Goal: Feedback & Contribution: Leave review/rating

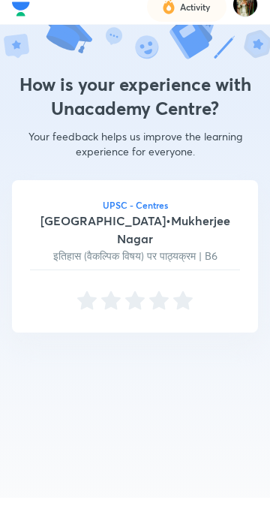
click at [192, 299] on icon at bounding box center [183, 311] width 24 height 24
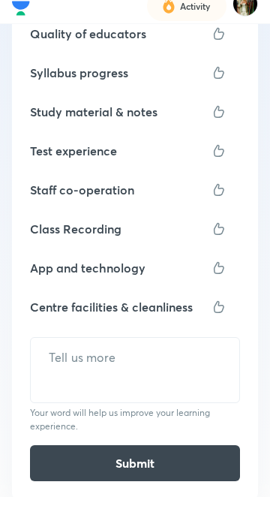
scroll to position [337, 0]
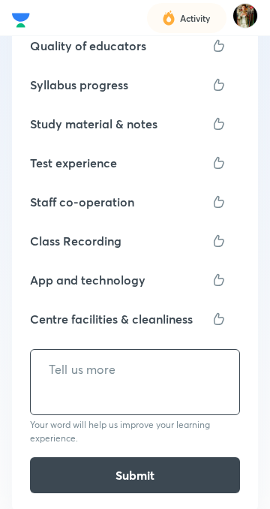
click at [180, 368] on input "text" at bounding box center [135, 369] width 209 height 38
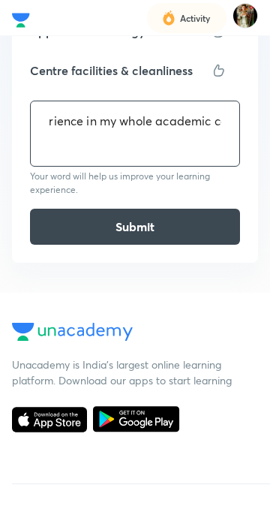
scroll to position [0, 88]
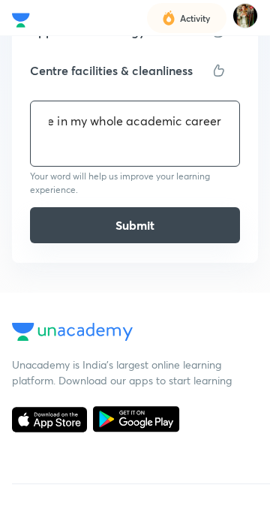
type input "Best experience in my whole academic career"
click at [206, 213] on button "Submit" at bounding box center [135, 225] width 210 height 36
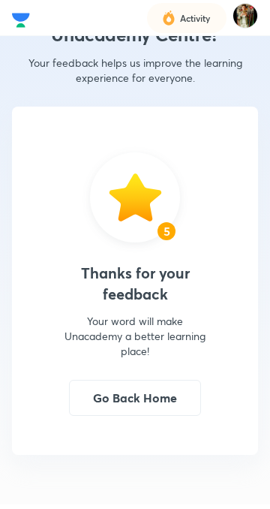
scroll to position [86, 0]
